Goal: Find specific page/section: Find specific page/section

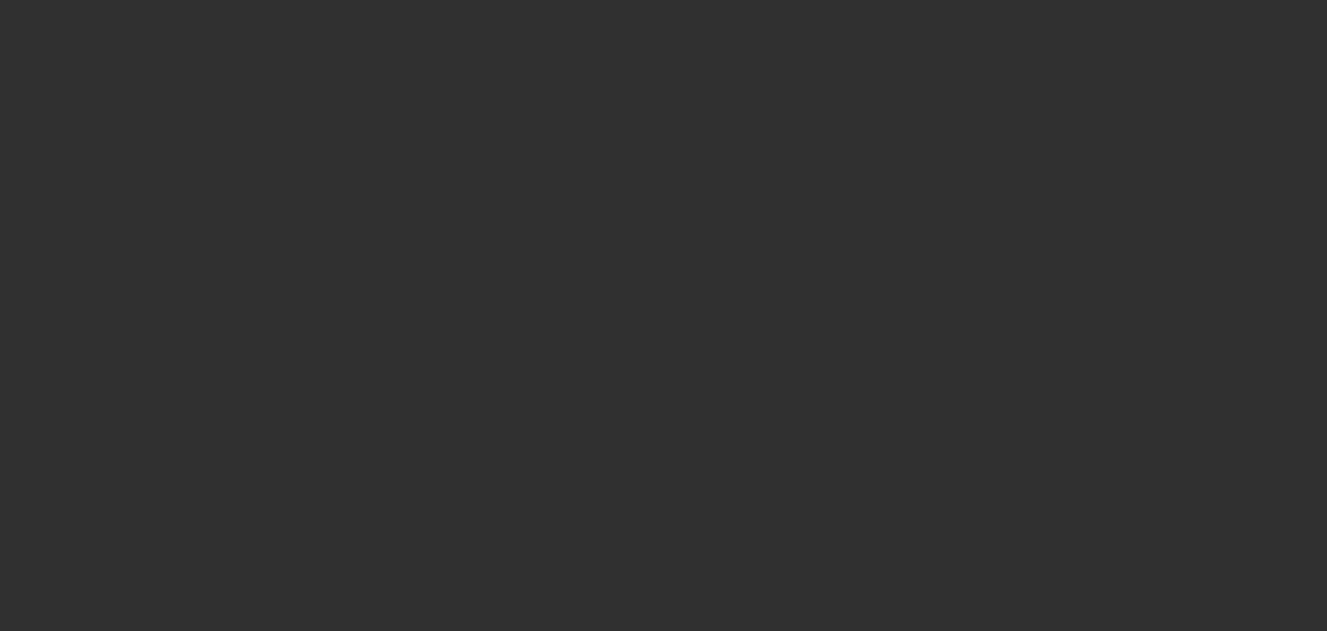
select select "10"
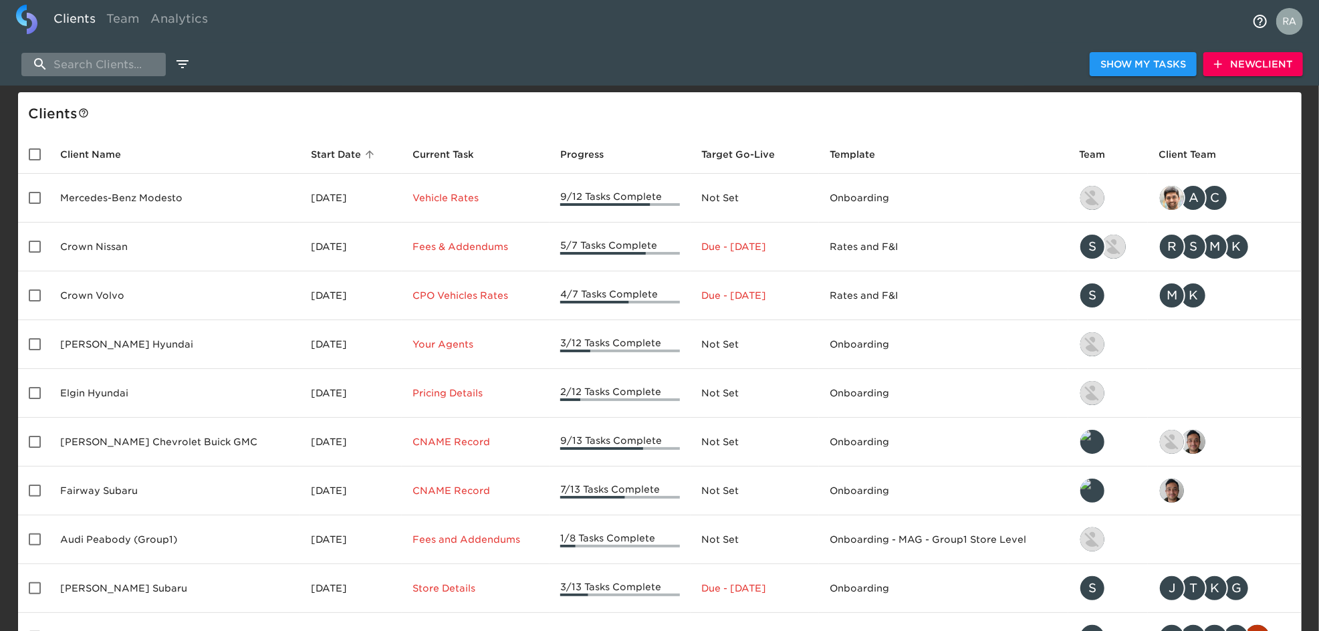
click at [56, 64] on input "search" at bounding box center [93, 64] width 144 height 23
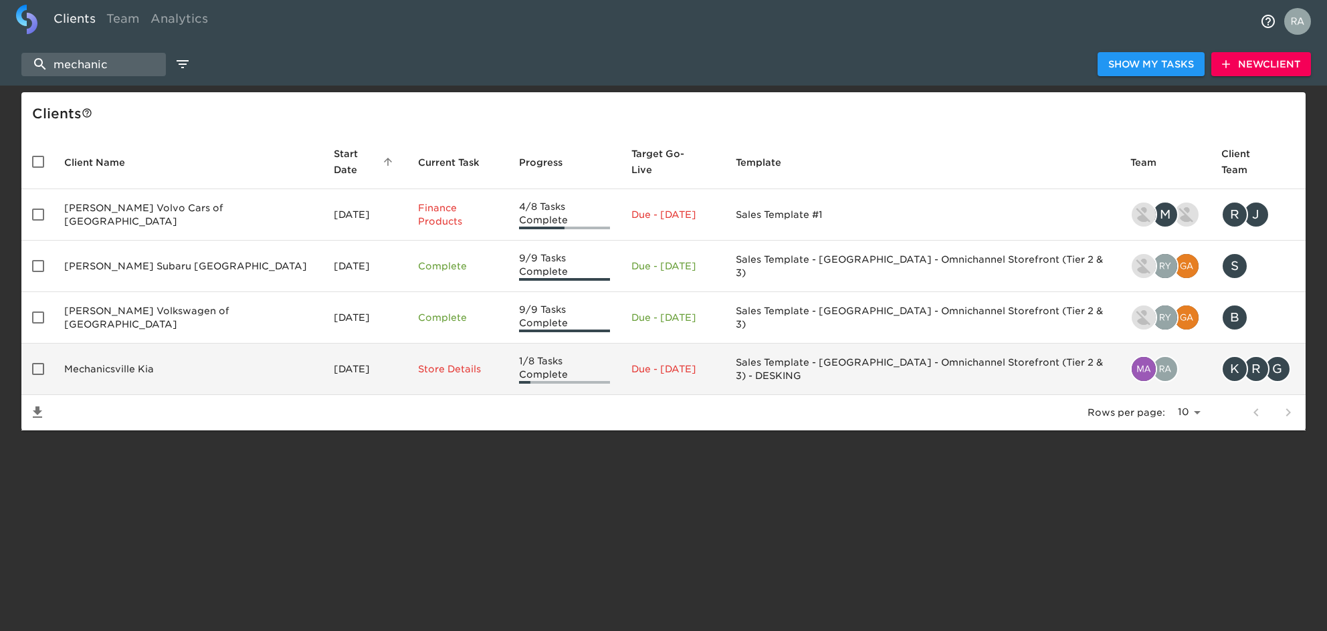
type input "mechanic"
click at [114, 344] on td "Mechanicsville Kia" at bounding box center [187, 369] width 269 height 51
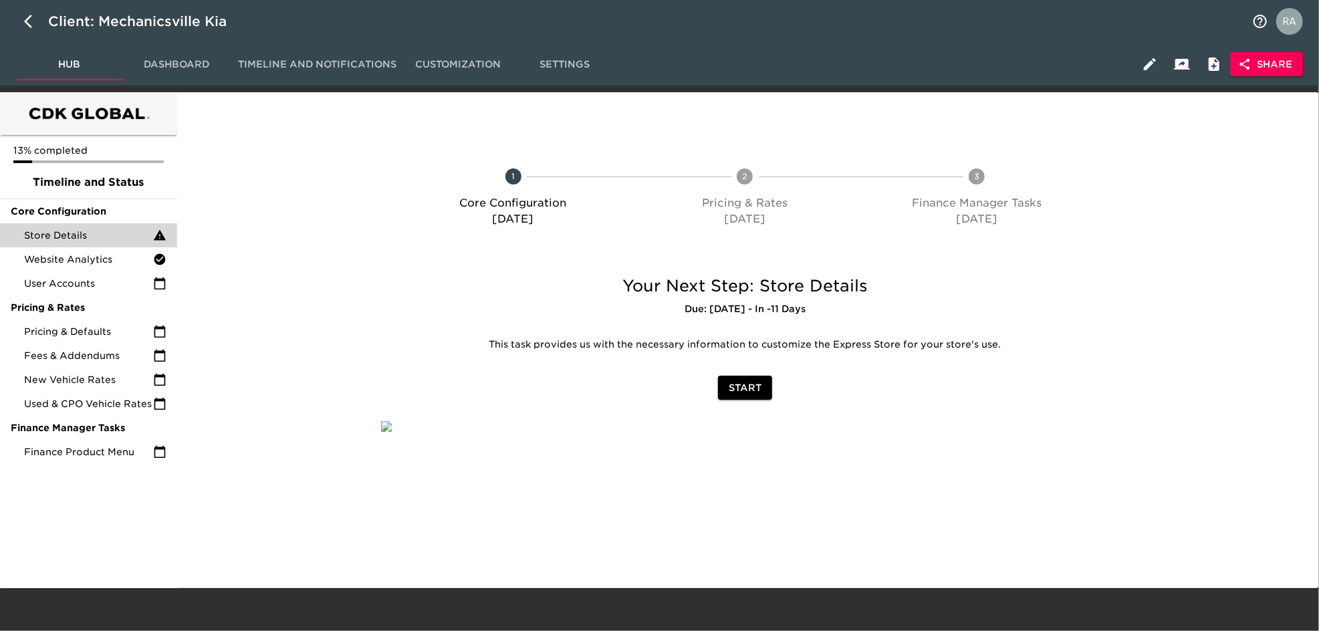
click at [90, 236] on span "Store Details" at bounding box center [88, 235] width 129 height 13
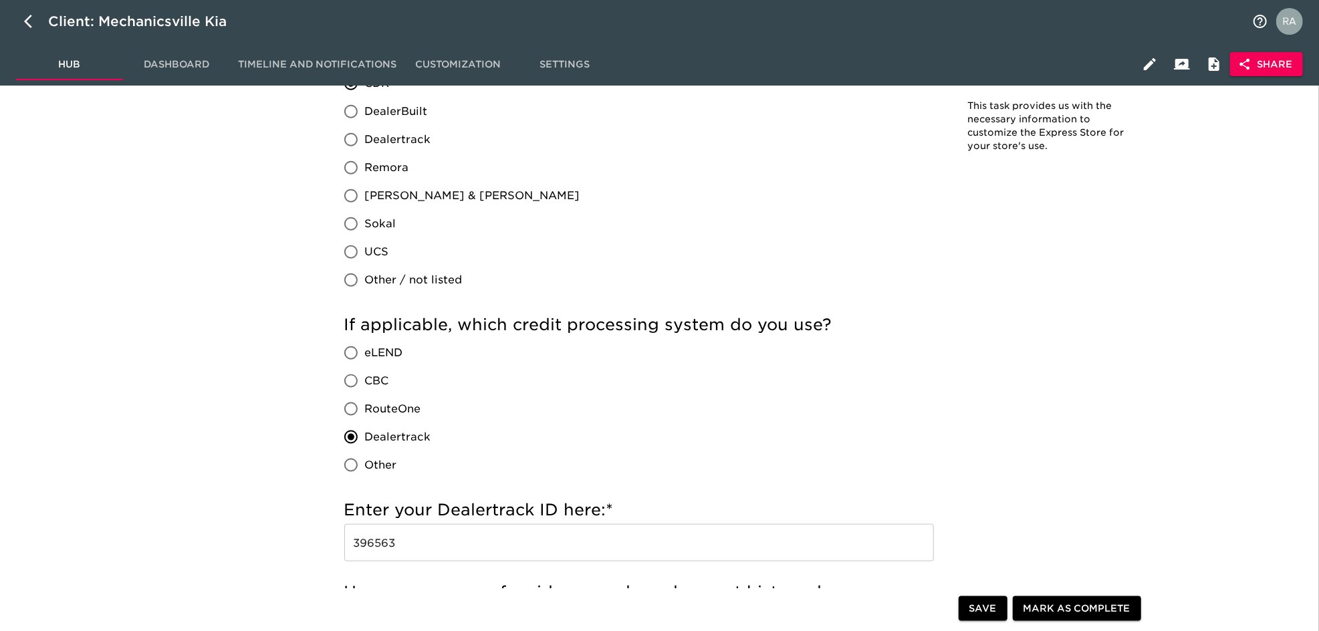
scroll to position [1248, 0]
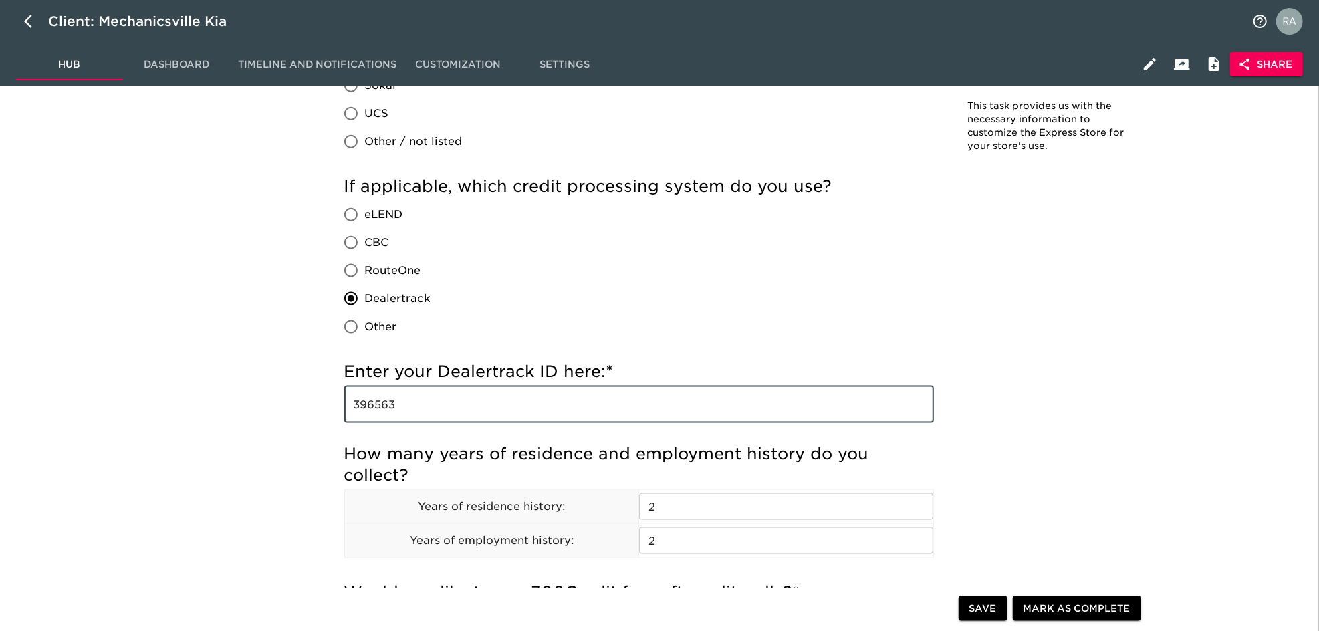
click at [377, 401] on input "396563" at bounding box center [639, 404] width 590 height 37
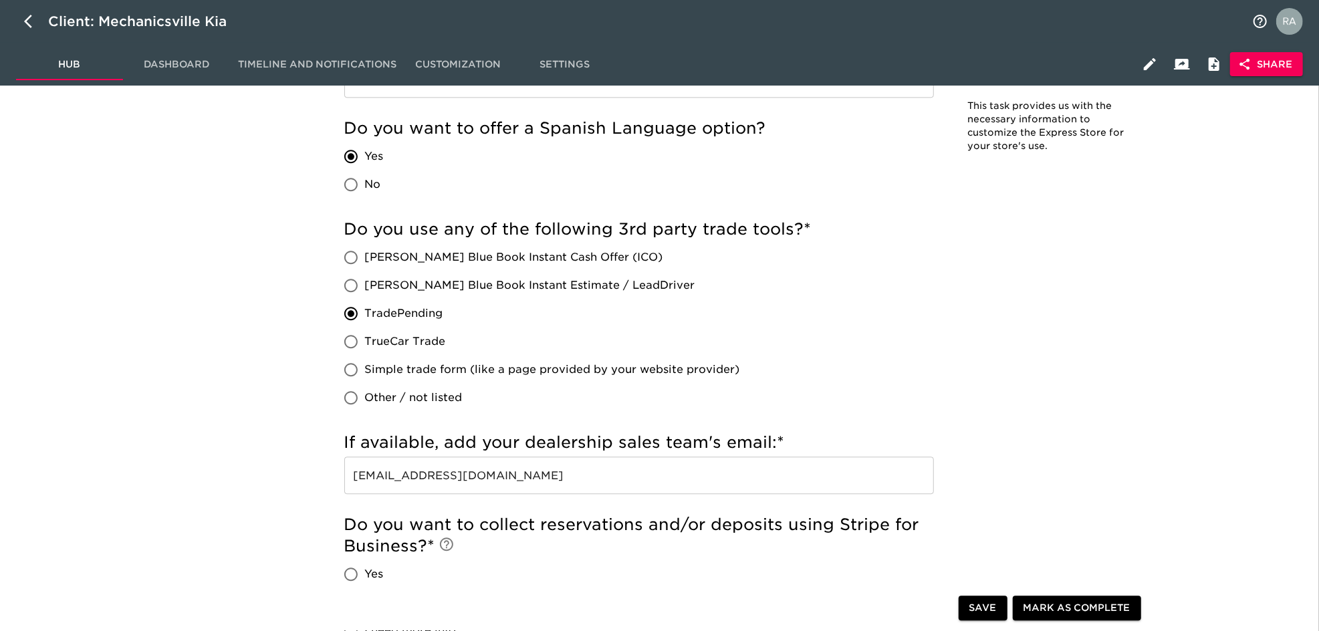
scroll to position [2407, 0]
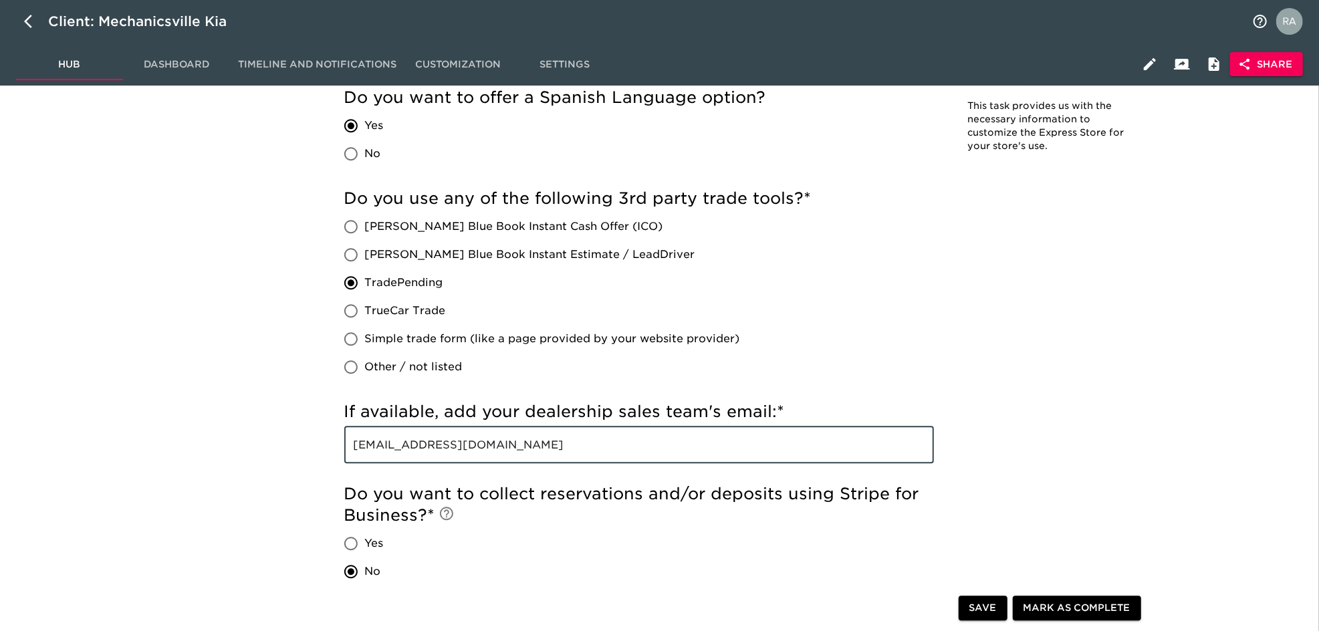
drag, startPoint x: 561, startPoint y: 451, endPoint x: 284, endPoint y: 441, distance: 277.0
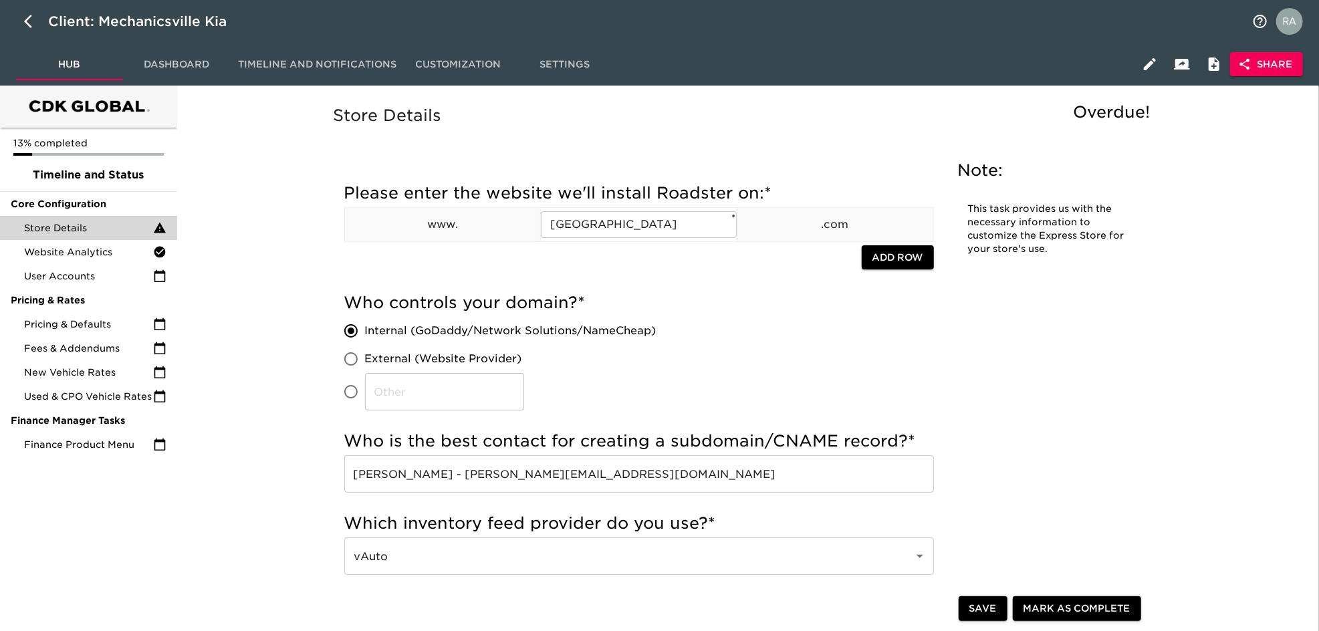
scroll to position [0, 0]
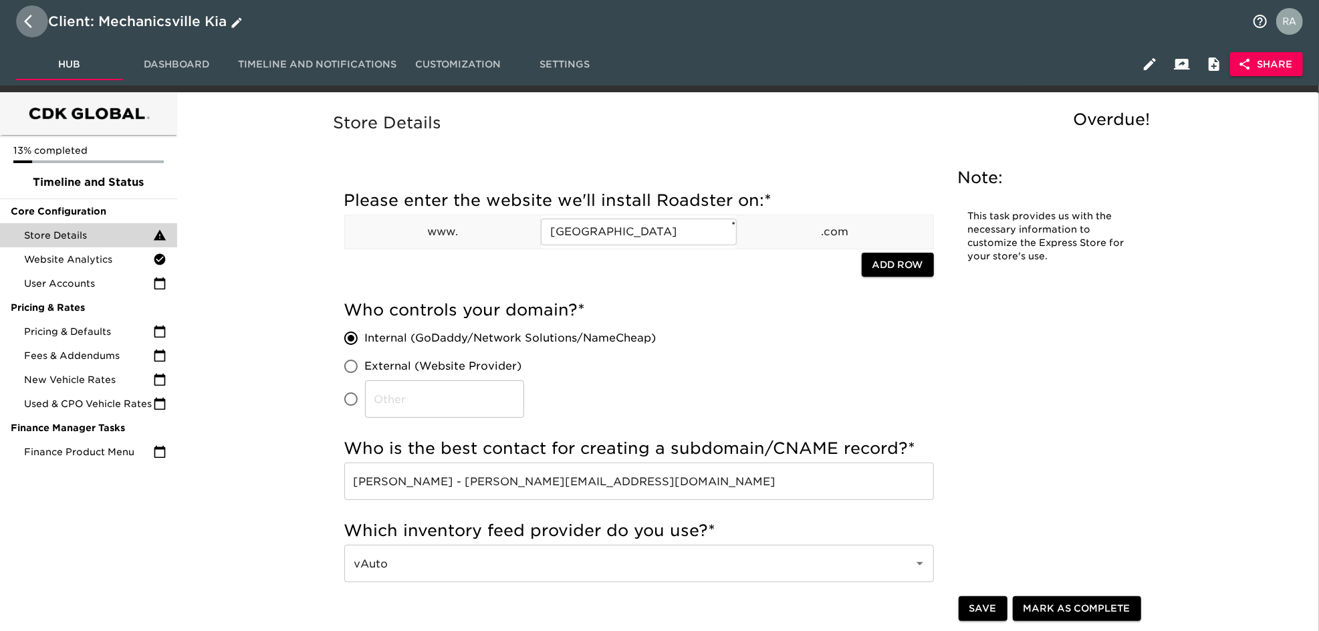
click at [33, 17] on icon "button" at bounding box center [32, 21] width 16 height 16
select select "10"
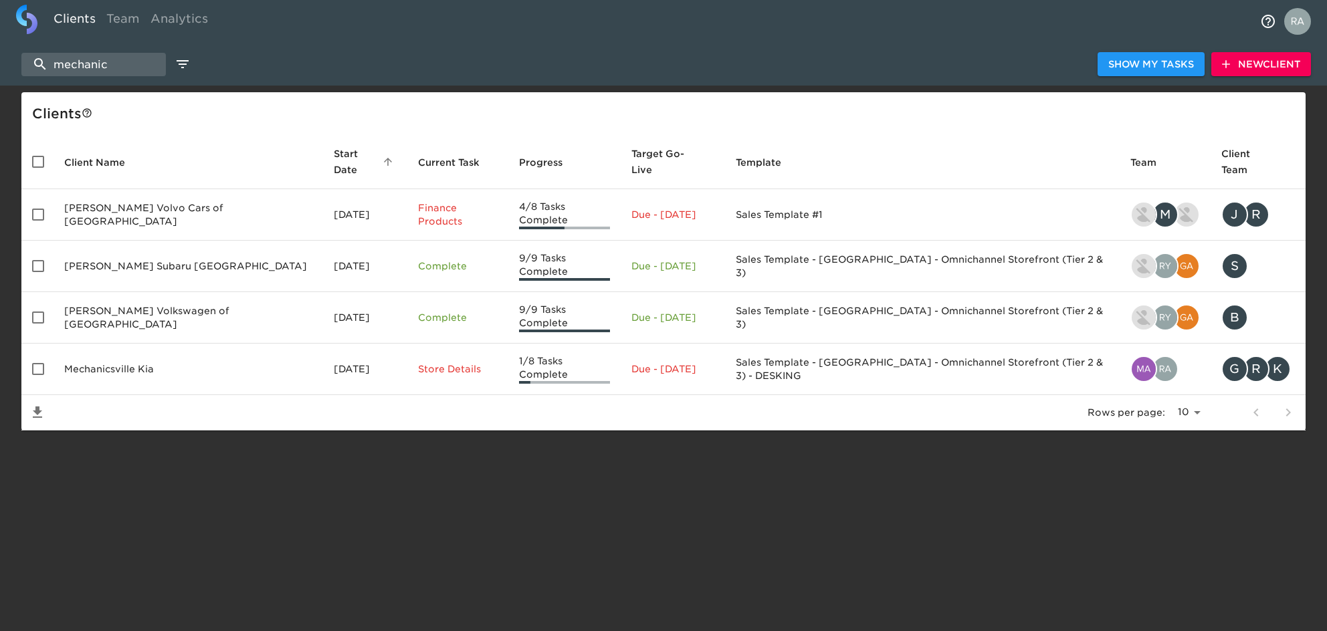
drag, startPoint x: 146, startPoint y: 72, endPoint x: 13, endPoint y: 64, distance: 132.6
click at [13, 64] on div "mechanic Show My Tasks New Client" at bounding box center [663, 64] width 1327 height 43
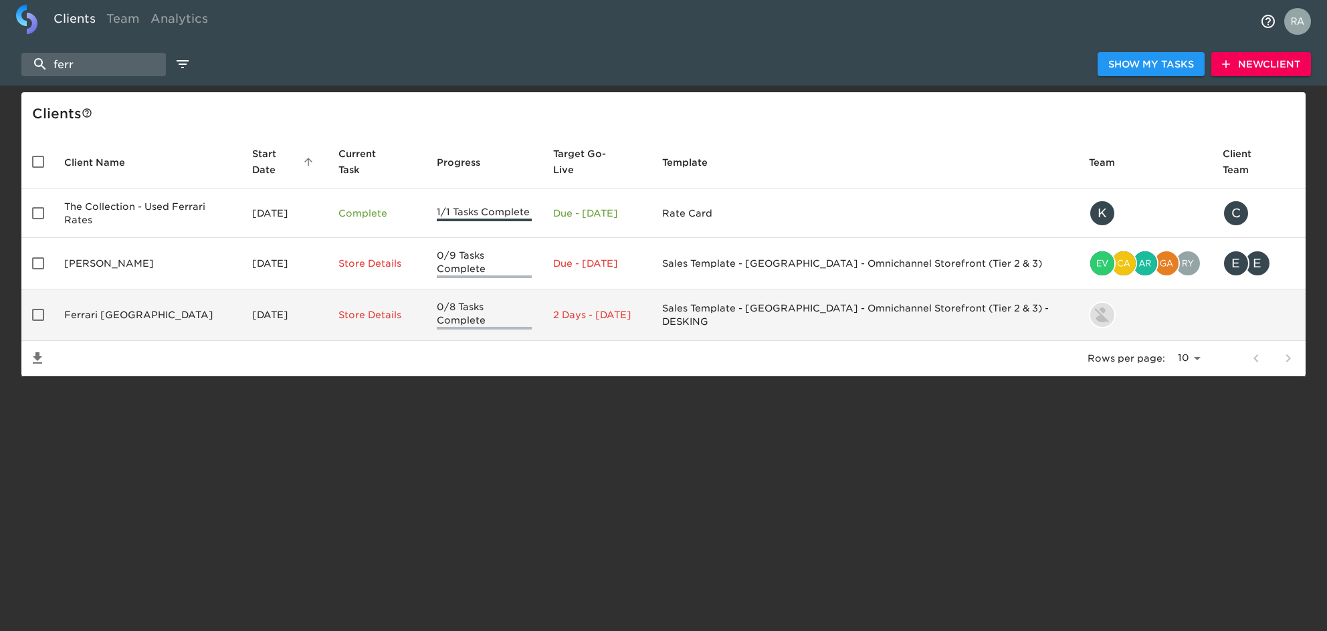
type input "ferr"
click at [100, 302] on td "Ferrari [GEOGRAPHIC_DATA]" at bounding box center [147, 315] width 188 height 51
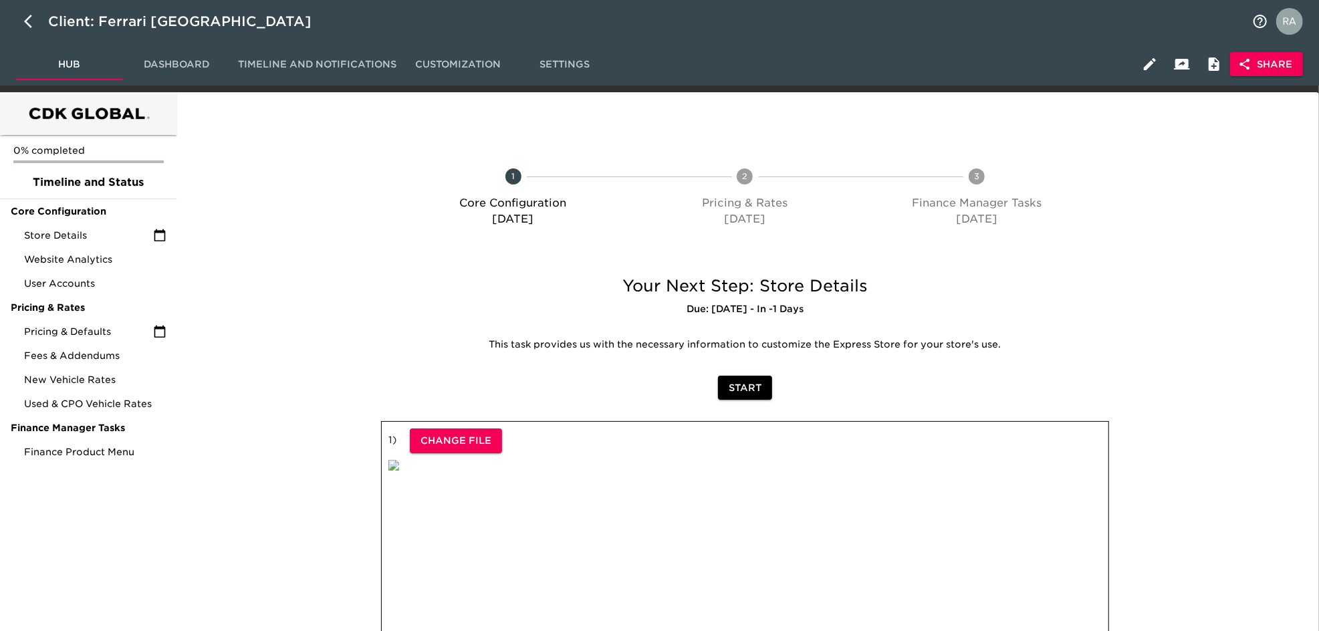
click at [15, 16] on div "Client: Ferrari [GEOGRAPHIC_DATA]" at bounding box center [659, 21] width 1319 height 43
click at [18, 17] on button "button" at bounding box center [32, 21] width 32 height 32
select select "10"
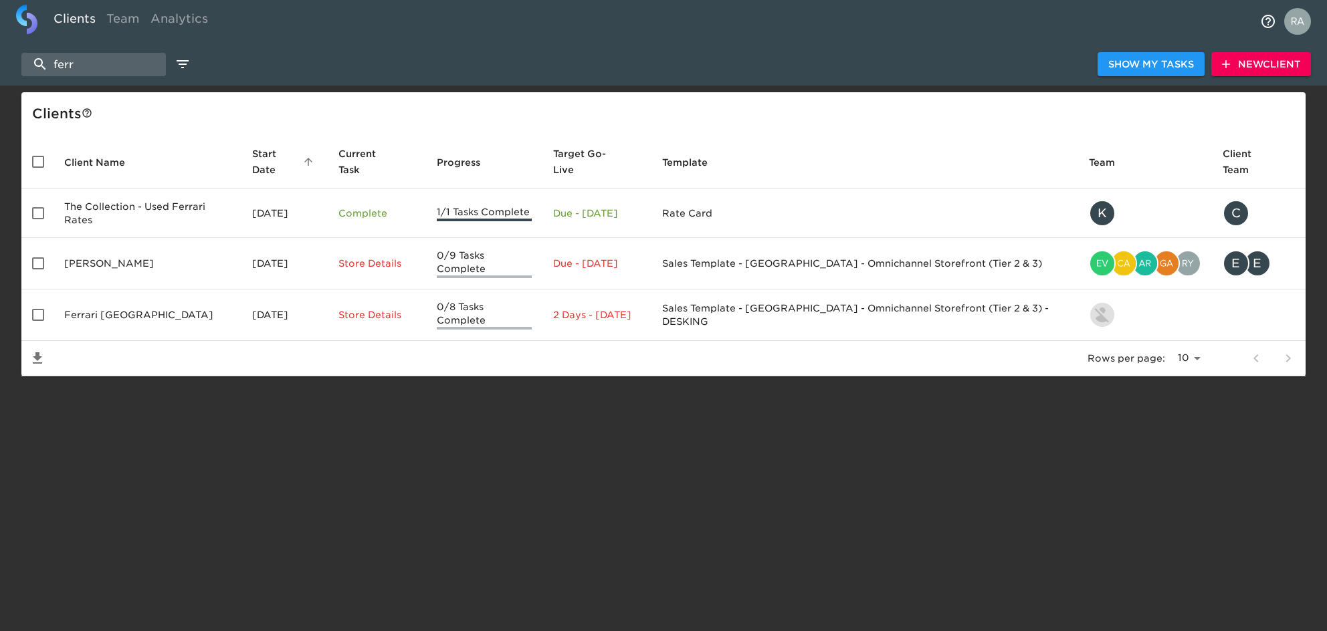
drag, startPoint x: 100, startPoint y: 66, endPoint x: 4, endPoint y: 65, distance: 95.6
click at [5, 65] on div "ferr Show My Tasks New Client" at bounding box center [663, 64] width 1327 height 43
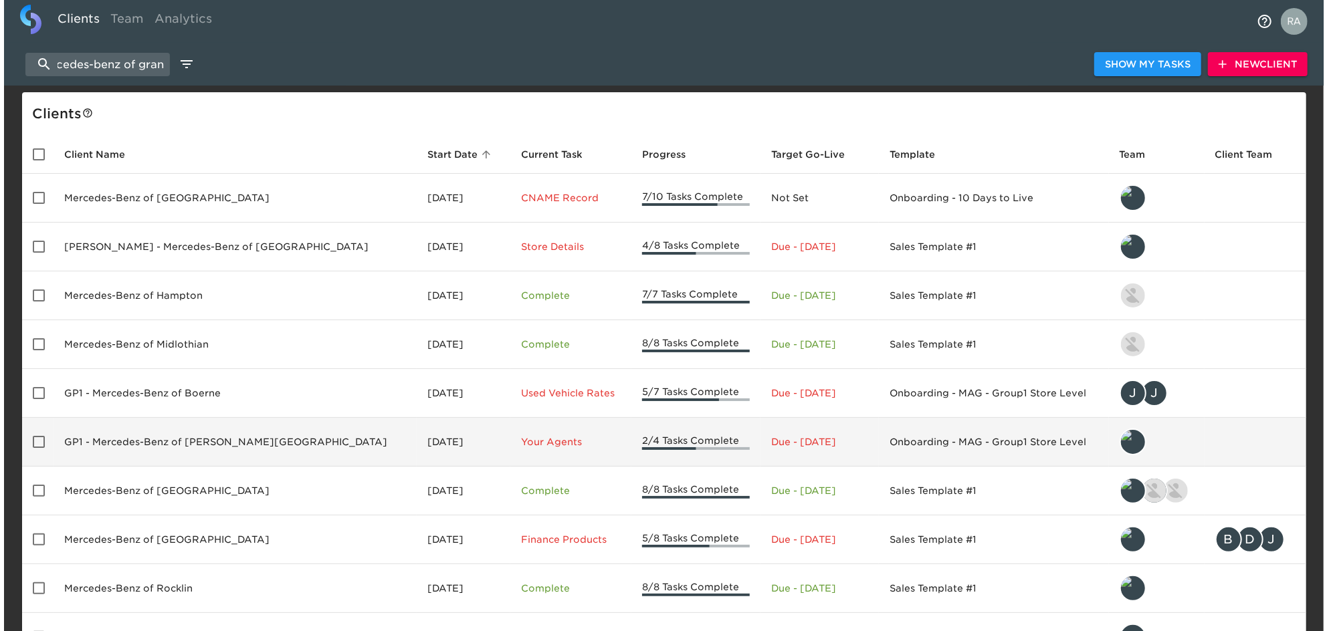
scroll to position [0, 31]
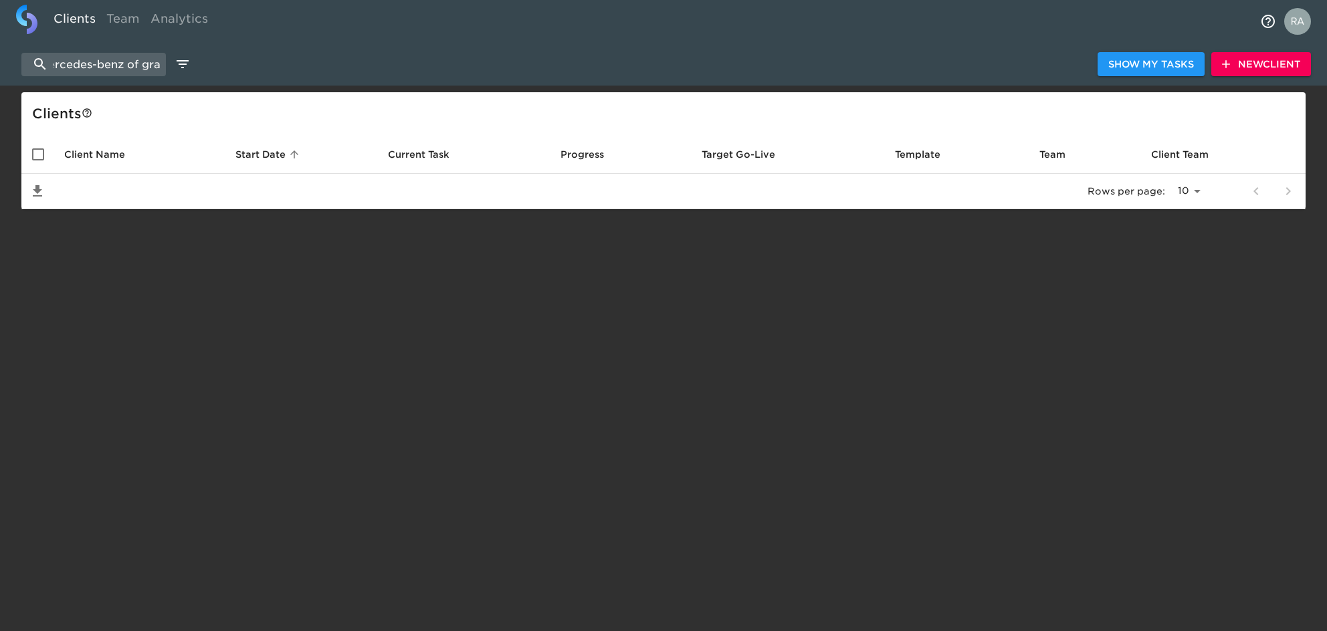
scroll to position [0, 17]
type input "m"
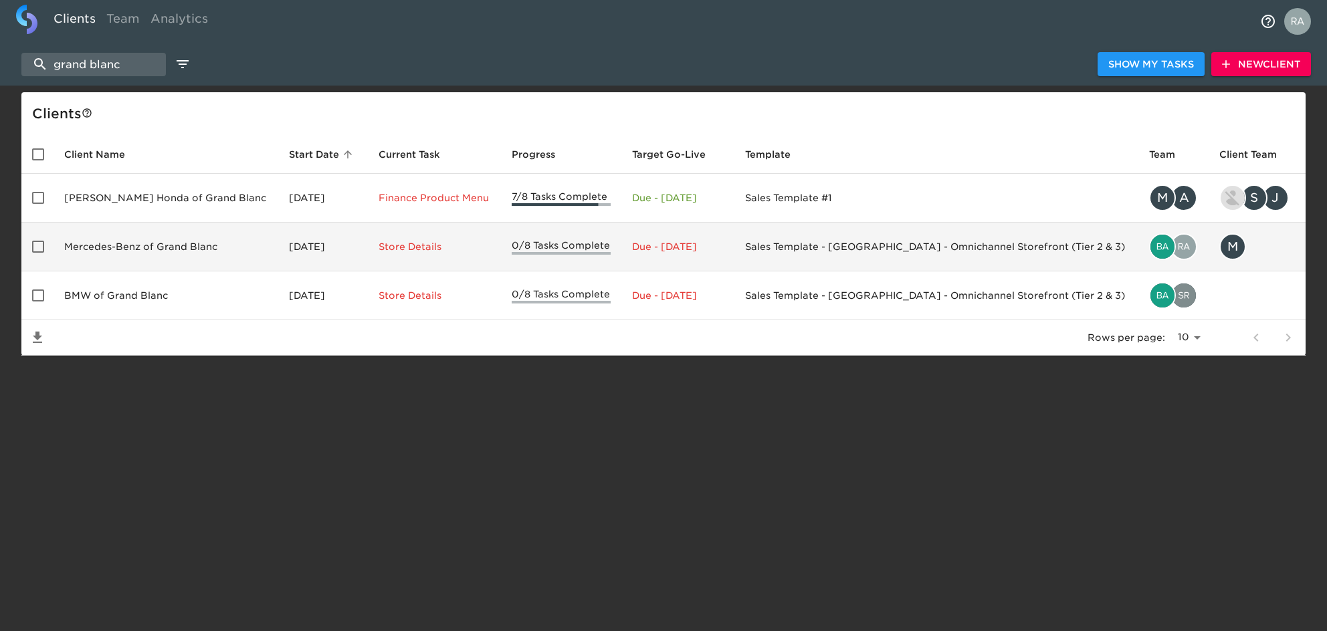
type input "grand blanc"
click at [140, 249] on td "Mercedes-Benz of Grand Blanc" at bounding box center [165, 247] width 225 height 49
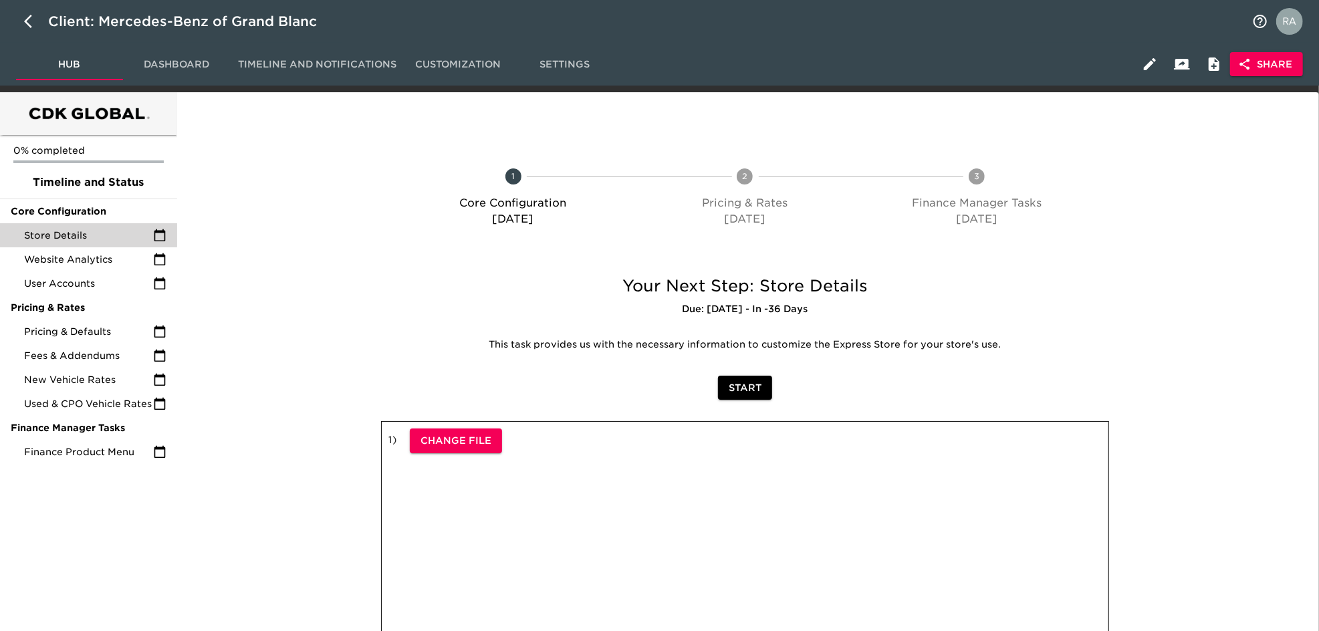
click at [75, 230] on span "Store Details" at bounding box center [88, 235] width 129 height 13
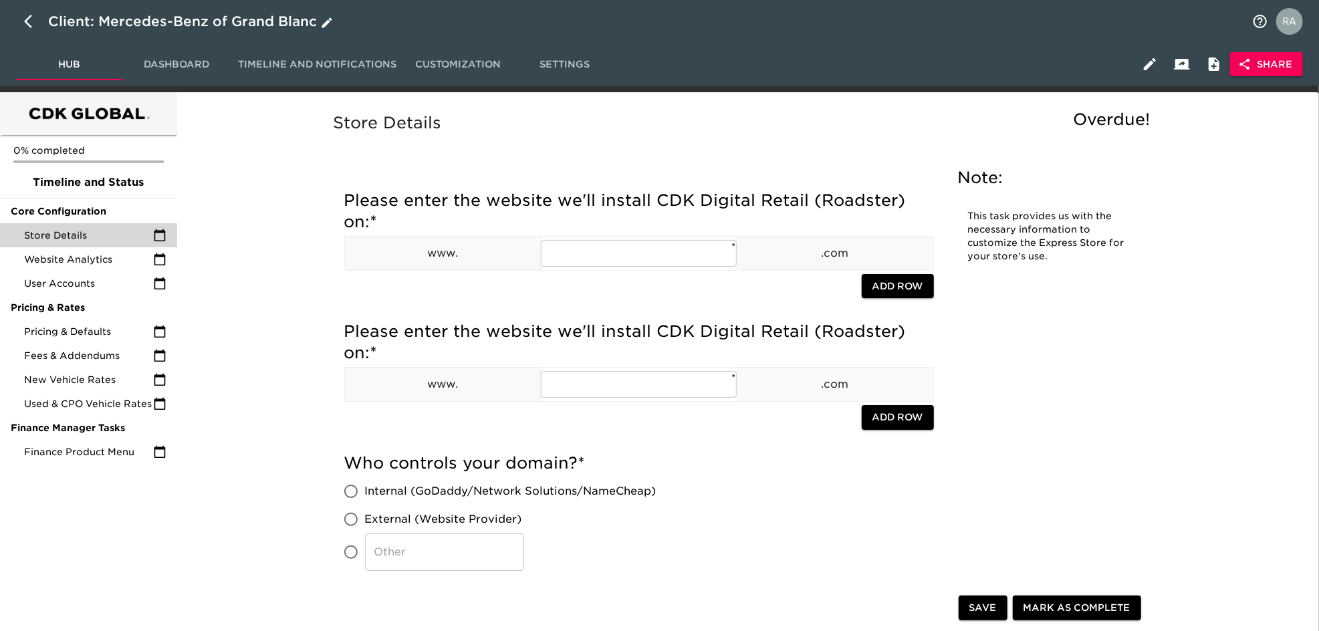
click at [37, 23] on icon "button" at bounding box center [32, 21] width 16 height 16
select select "10"
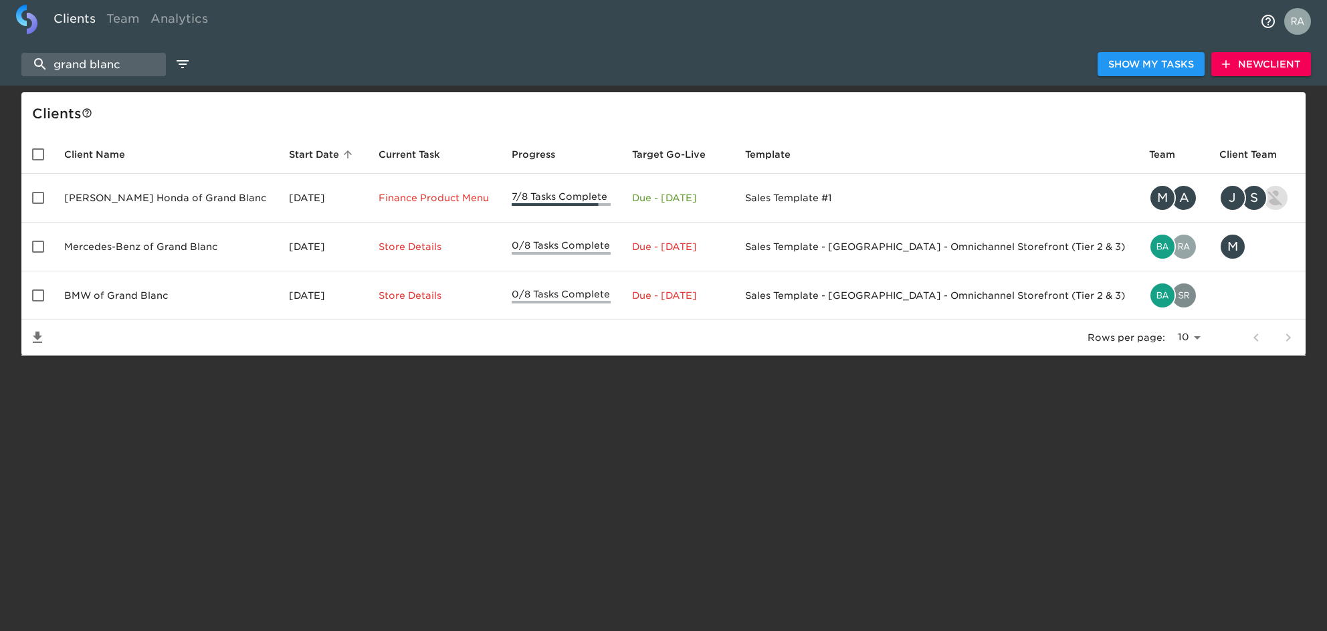
drag, startPoint x: 153, startPoint y: 68, endPoint x: 18, endPoint y: 68, distance: 135.1
click at [18, 68] on div "grand blanc Show My Tasks New Client" at bounding box center [663, 64] width 1327 height 43
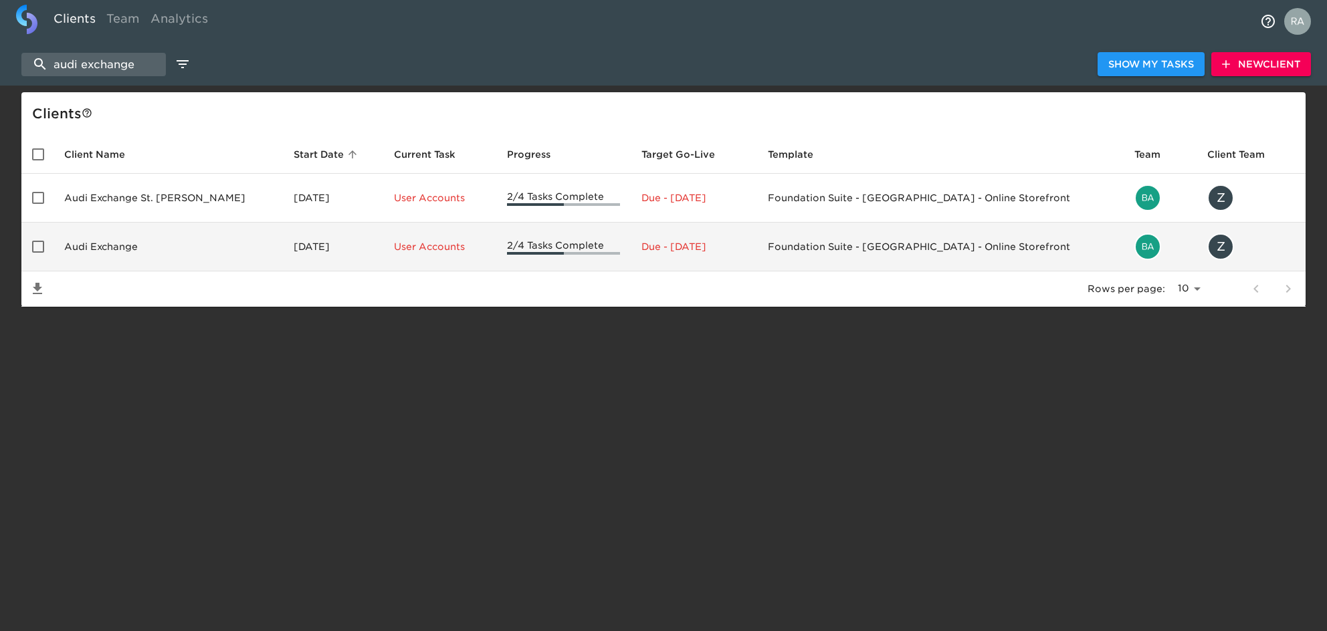
type input "audi exchange"
click at [140, 258] on td "Audi Exchange" at bounding box center [167, 247] width 229 height 49
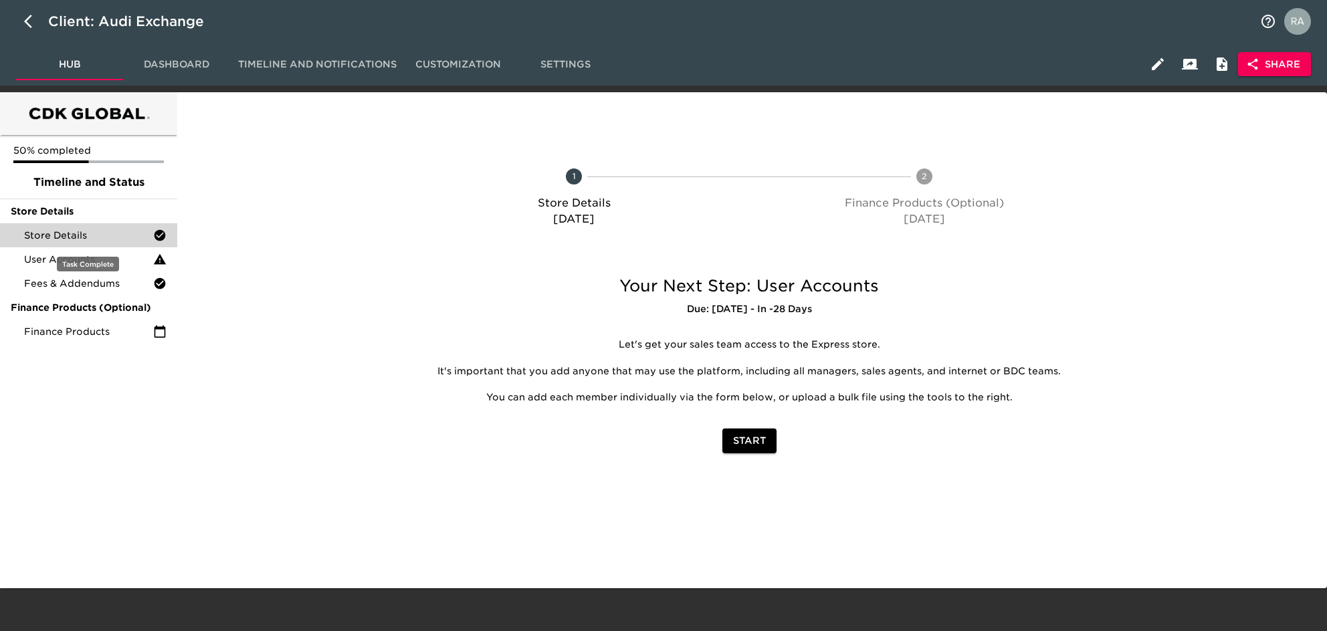
click at [60, 239] on span "Store Details" at bounding box center [88, 235] width 129 height 13
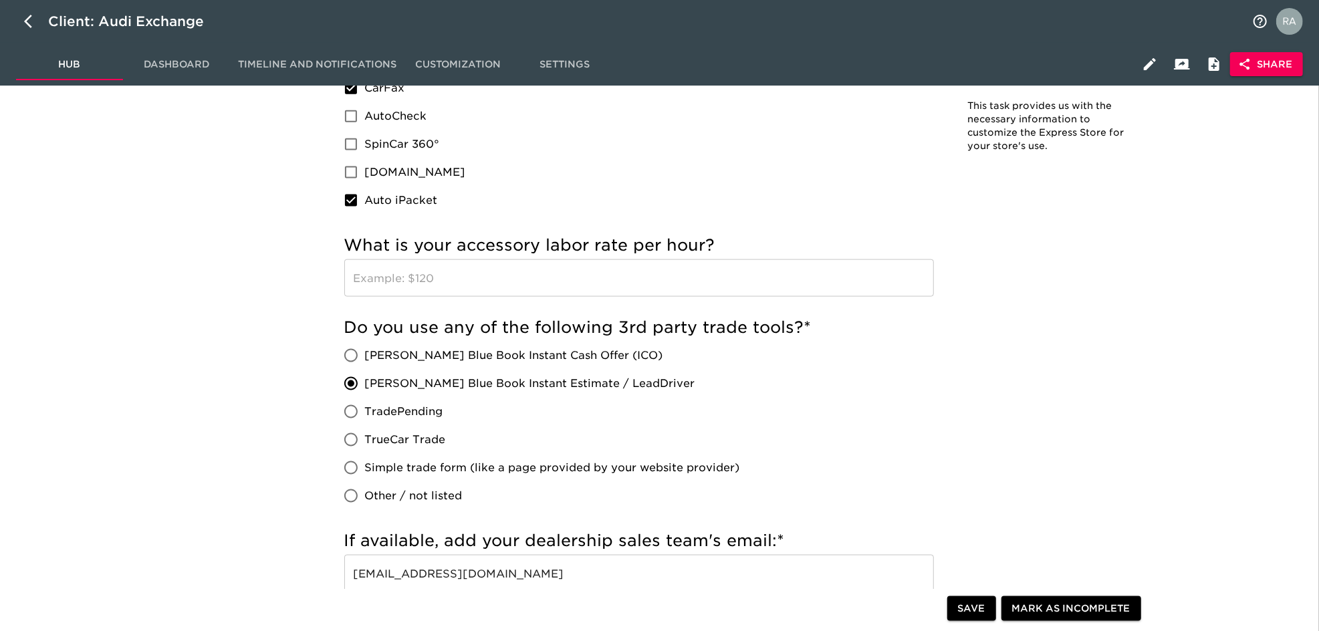
scroll to position [1426, 0]
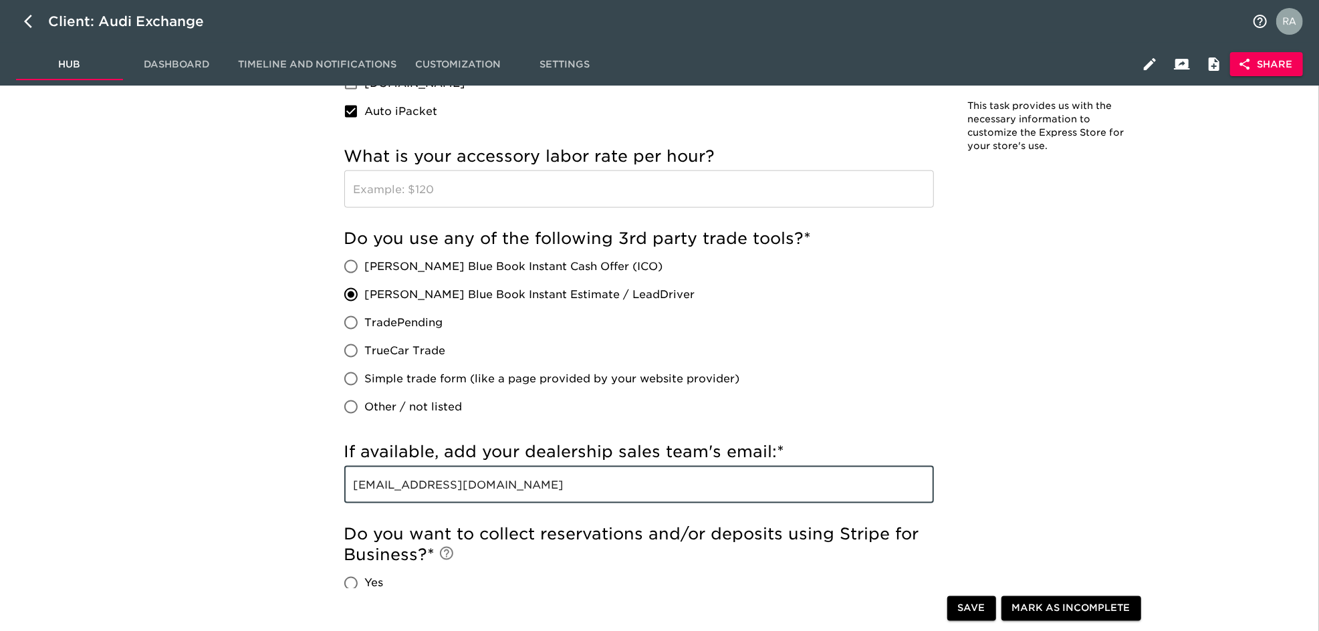
drag, startPoint x: 552, startPoint y: 489, endPoint x: 277, endPoint y: 480, distance: 275.0
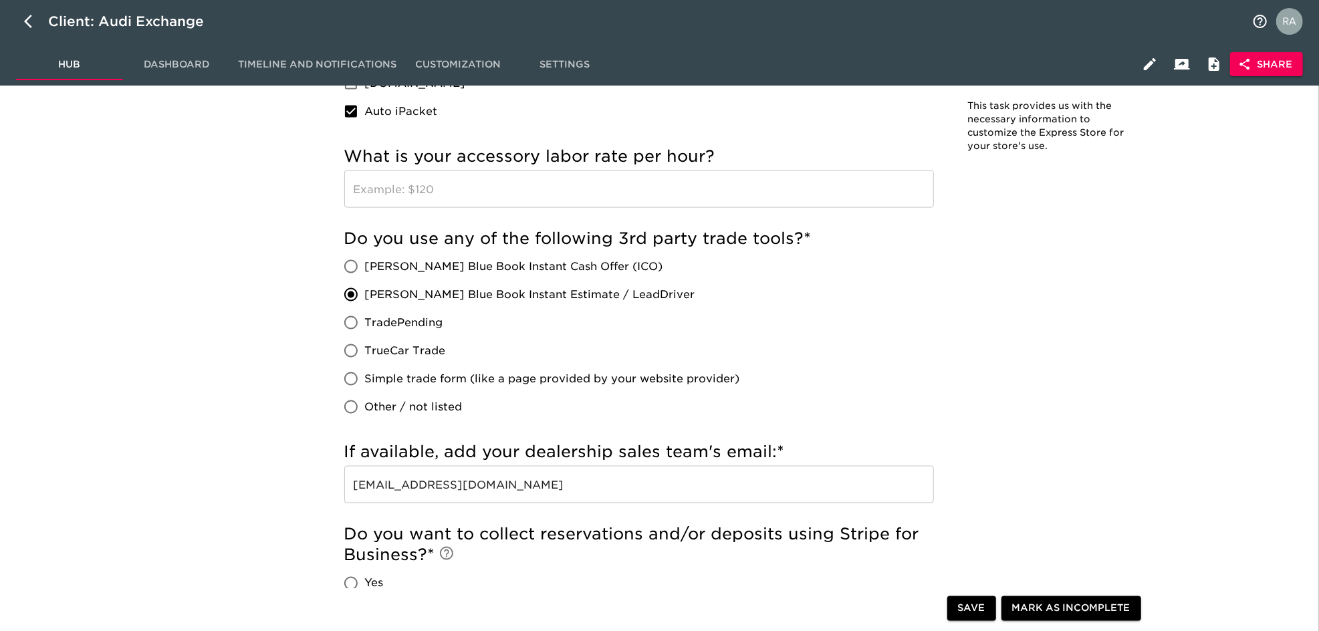
click at [814, 339] on div "Do you use any of the following 3rd party trade tools? * [PERSON_NAME] Blue Boo…" at bounding box center [639, 324] width 590 height 193
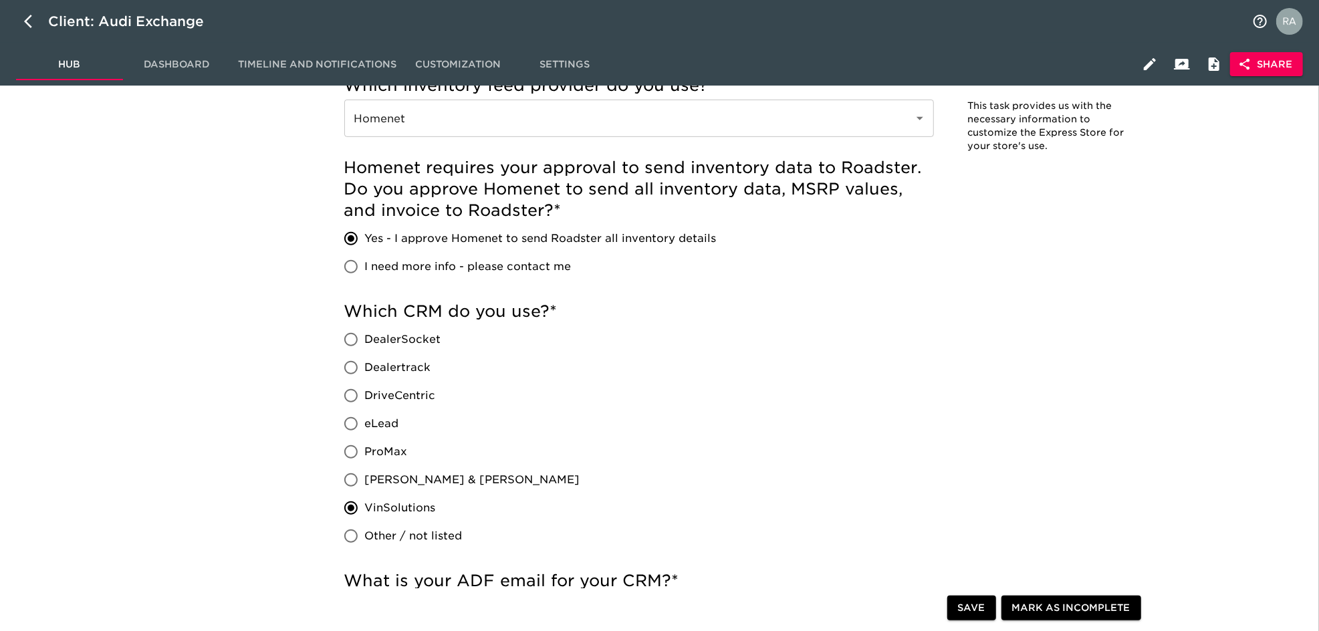
scroll to position [0, 0]
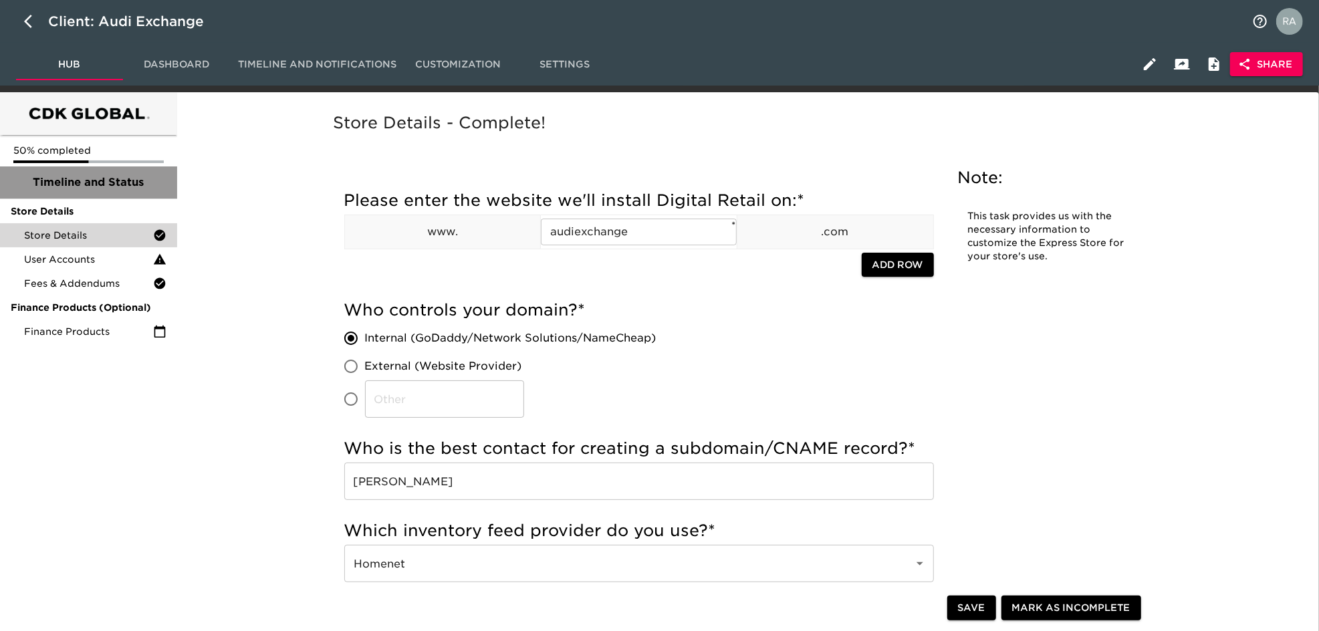
click at [81, 188] on span "Timeline and Status" at bounding box center [89, 183] width 156 height 16
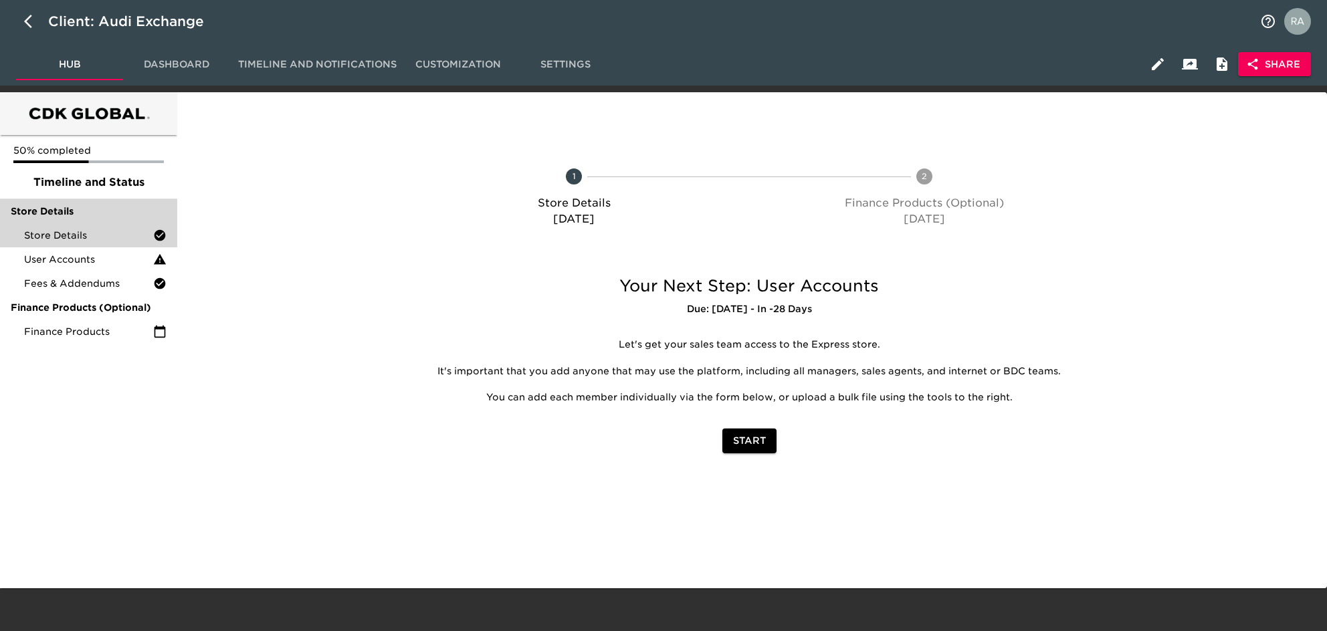
click at [82, 211] on span "Store Details" at bounding box center [89, 211] width 156 height 13
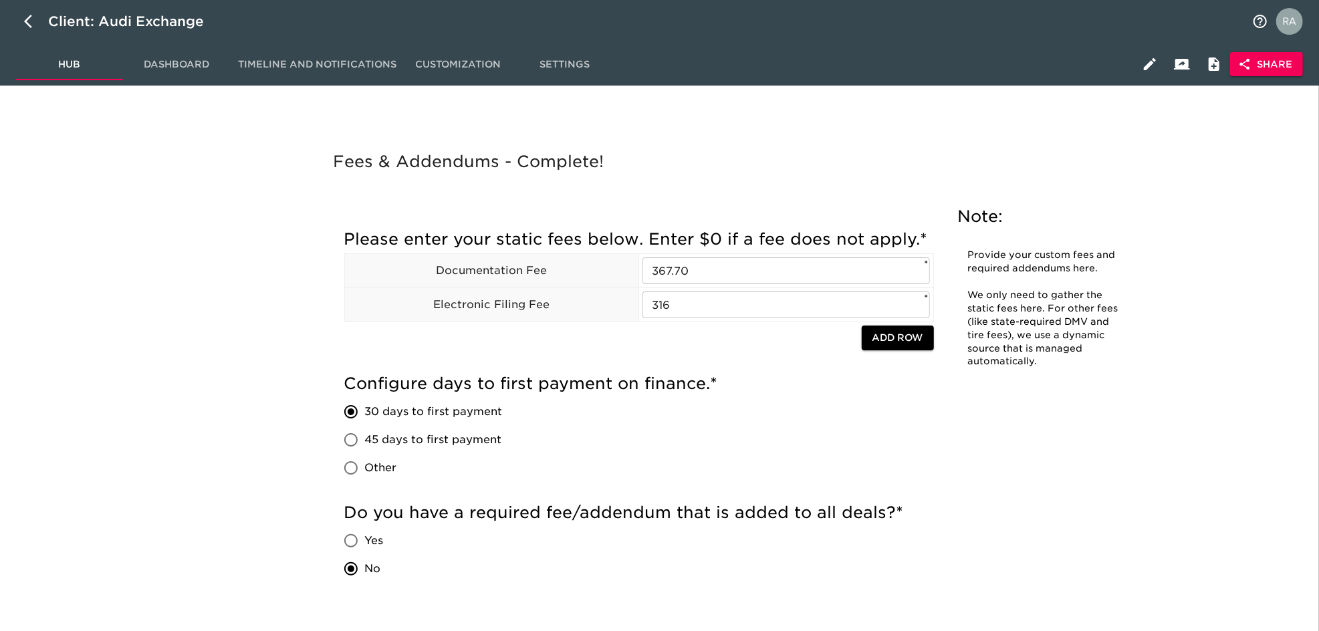
scroll to position [4058, 0]
